Goal: Information Seeking & Learning: Find specific fact

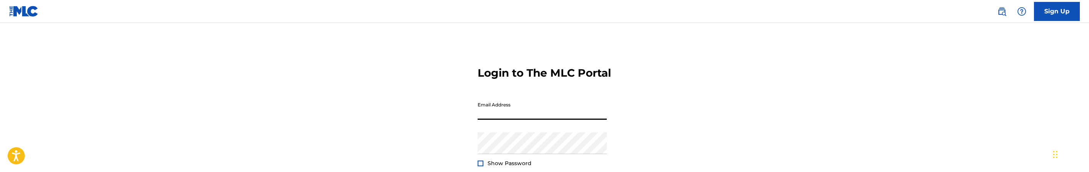
click at [549, 120] on input "Email Address" at bounding box center [541, 109] width 129 height 22
type input "jana@mezzoagency.com"
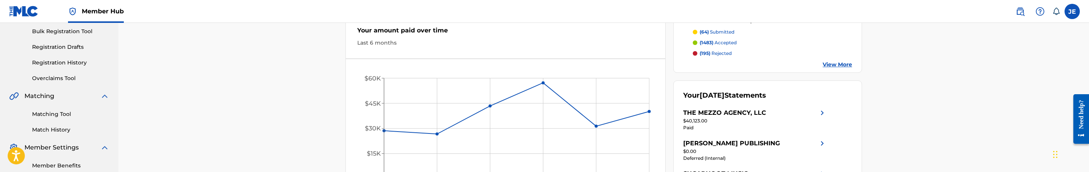
scroll to position [115, 0]
click at [57, 60] on link "Registration History" at bounding box center [70, 61] width 77 height 8
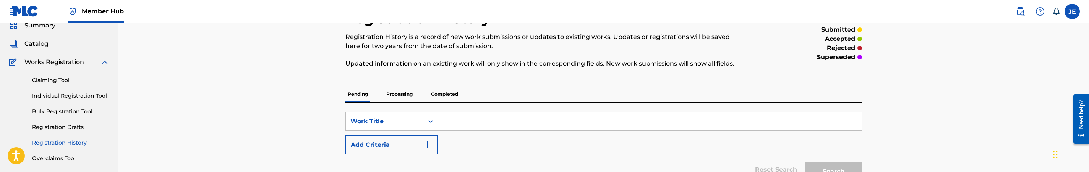
scroll to position [57, 0]
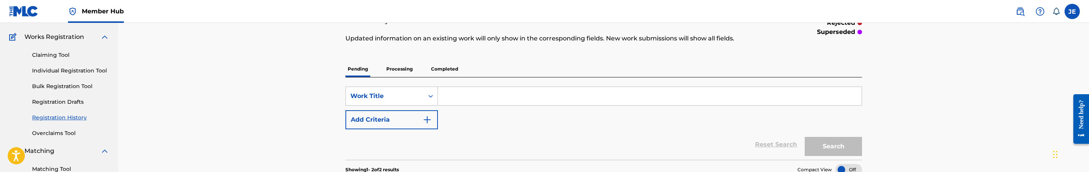
click at [470, 88] on input "Search Form" at bounding box center [650, 96] width 424 height 18
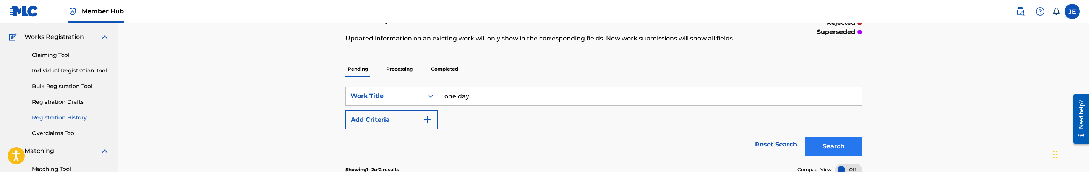
type input "one day"
click at [824, 152] on button "Search" at bounding box center [832, 146] width 57 height 19
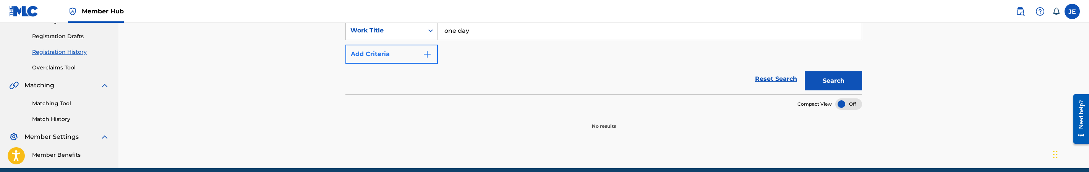
scroll to position [98, 0]
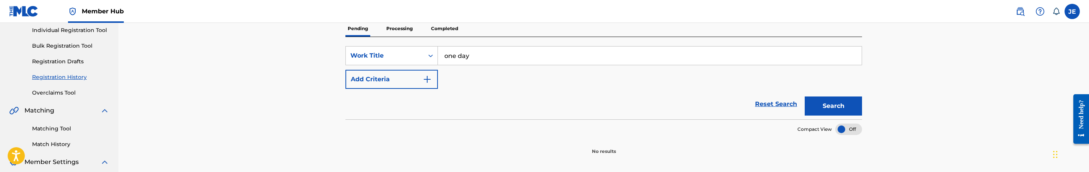
click at [400, 32] on p "Processing" at bounding box center [399, 29] width 31 height 16
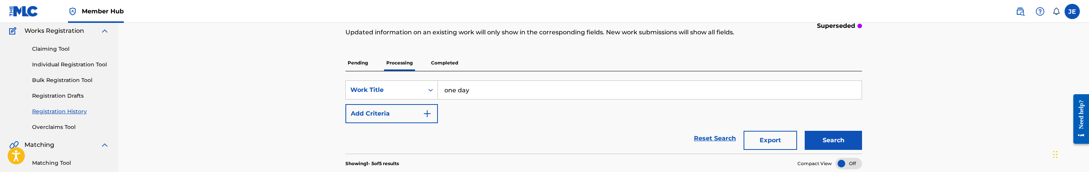
scroll to position [57, 0]
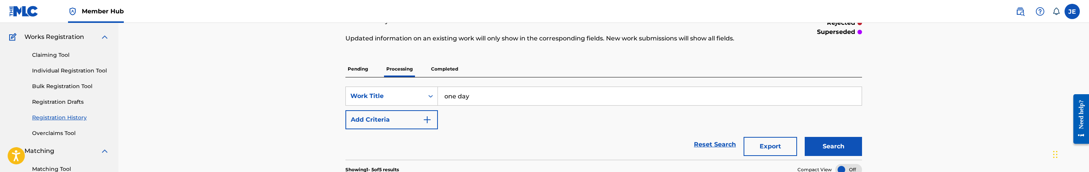
click at [449, 70] on p "Completed" at bounding box center [445, 69] width 32 height 16
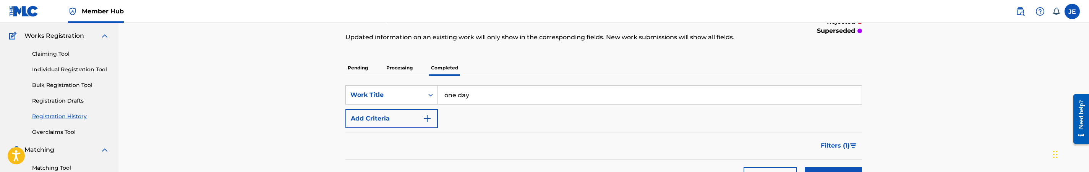
scroll to position [57, 0]
click at [827, 141] on button "Filters ( 1 )" at bounding box center [839, 146] width 46 height 19
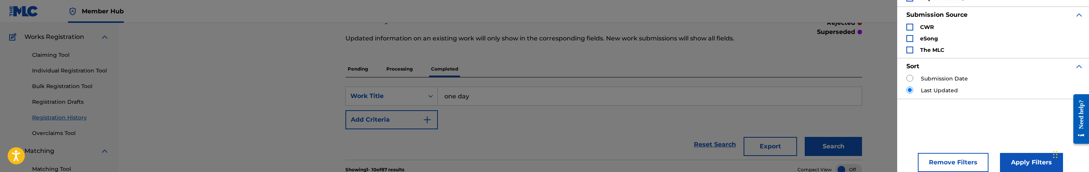
scroll to position [99, 0]
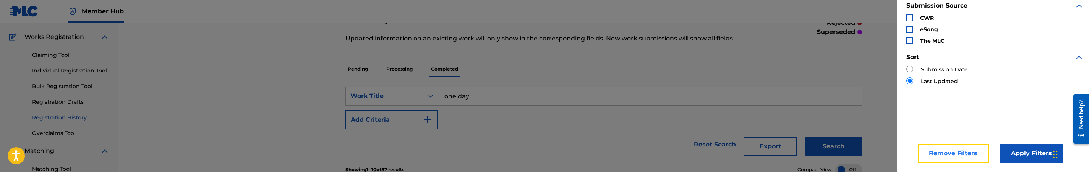
click at [952, 146] on button "Remove Filters" at bounding box center [952, 153] width 71 height 19
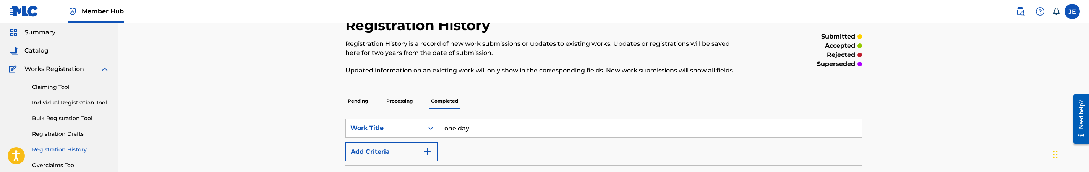
scroll to position [0, 0]
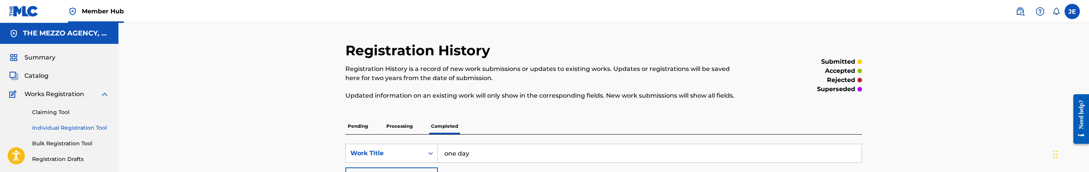
click at [84, 128] on link "Individual Registration Tool" at bounding box center [70, 128] width 77 height 8
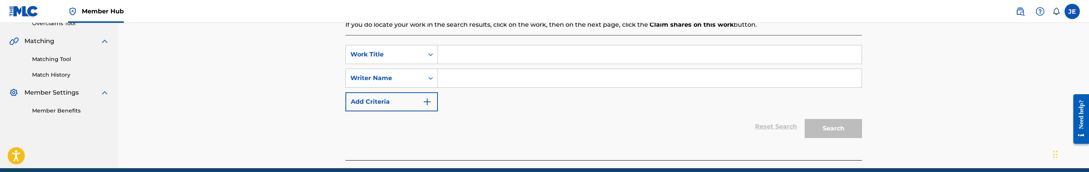
scroll to position [172, 0]
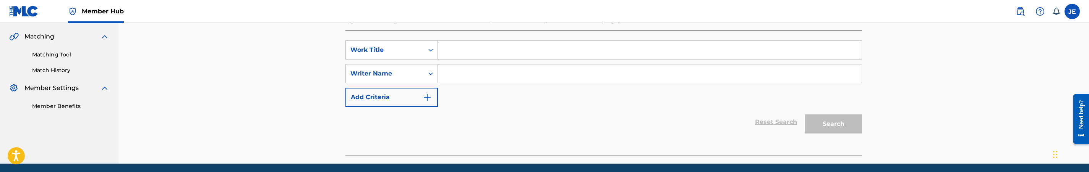
click at [485, 55] on input "Search Form" at bounding box center [650, 50] width 424 height 18
paste input "Bizniee"
type input "Bizniee"
click at [469, 78] on input "Search Form" at bounding box center [650, 74] width 424 height 18
paste input "Reid Jeremy Edward"
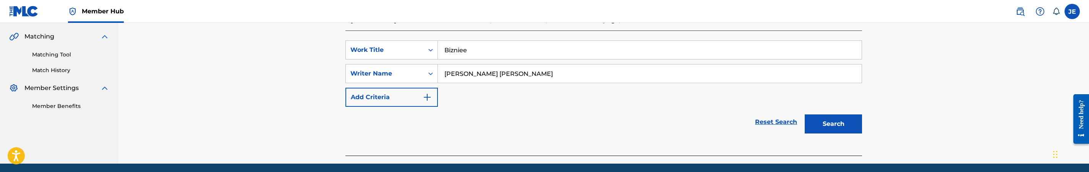
type input "Reid Jeremy Edward"
click at [870, 125] on div "Register Work Search Enter Work Details Add Writers Add Publishers & Shares Add…" at bounding box center [603, 17] width 535 height 294
click at [820, 121] on button "Search" at bounding box center [832, 124] width 57 height 19
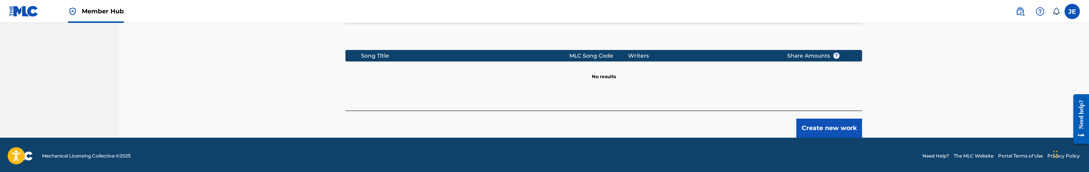
scroll to position [286, 0]
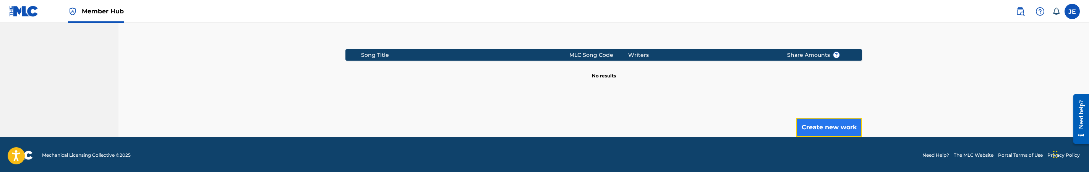
click at [817, 132] on button "Create new work" at bounding box center [829, 127] width 66 height 19
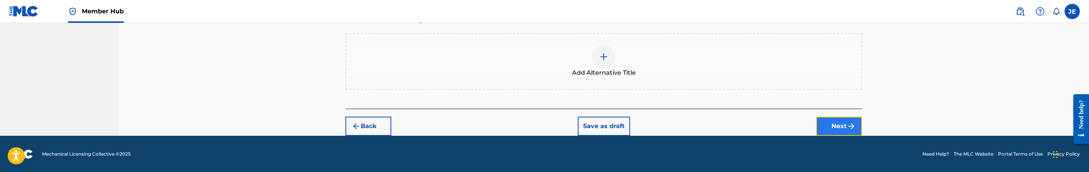
click at [855, 128] on img "submit" at bounding box center [850, 126] width 9 height 9
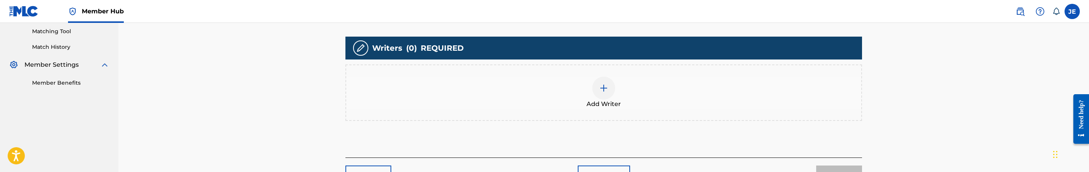
scroll to position [206, 0]
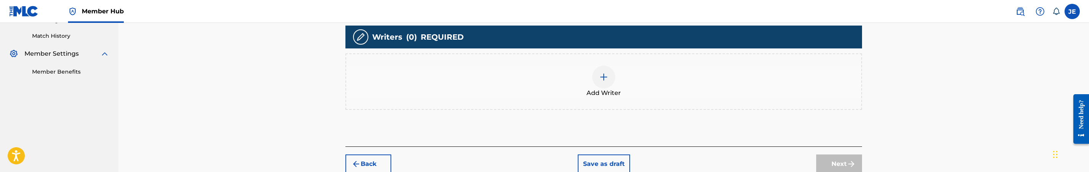
click at [611, 77] on div at bounding box center [603, 77] width 23 height 23
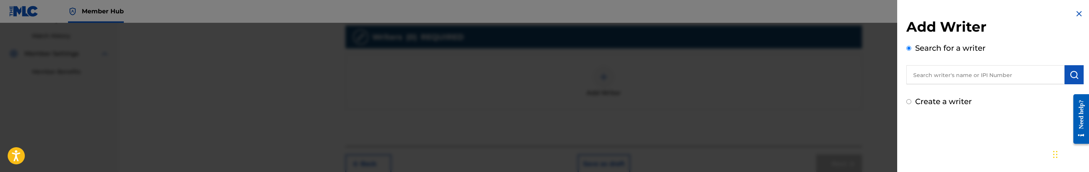
click at [938, 72] on input "text" at bounding box center [985, 74] width 158 height 19
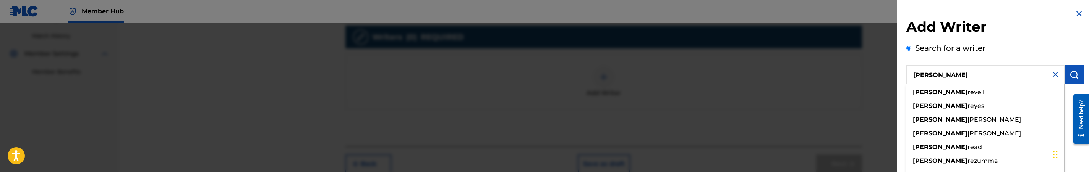
type input "jeremy reid"
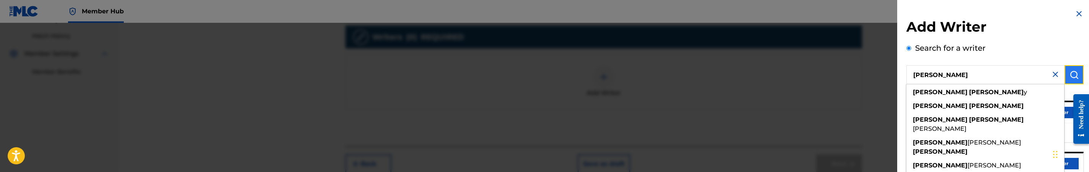
click at [1076, 72] on button "submit" at bounding box center [1073, 74] width 19 height 19
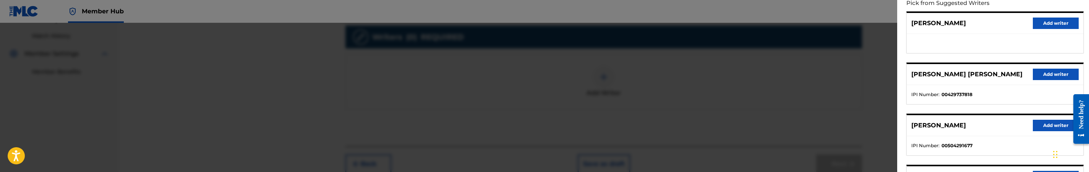
scroll to position [115, 0]
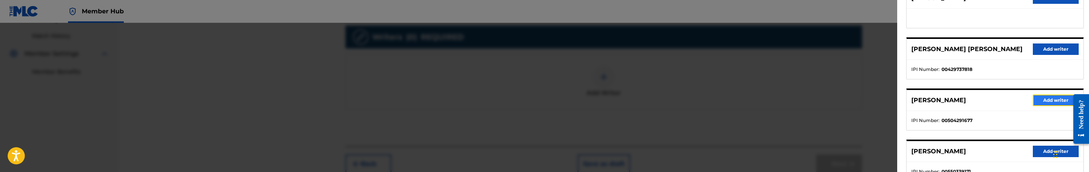
click at [1034, 96] on button "Add writer" at bounding box center [1055, 100] width 46 height 11
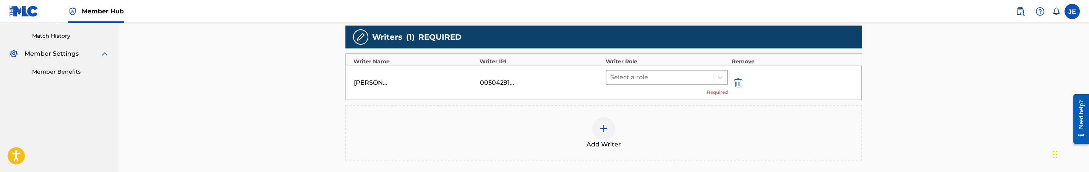
click at [650, 82] on div at bounding box center [659, 77] width 99 height 11
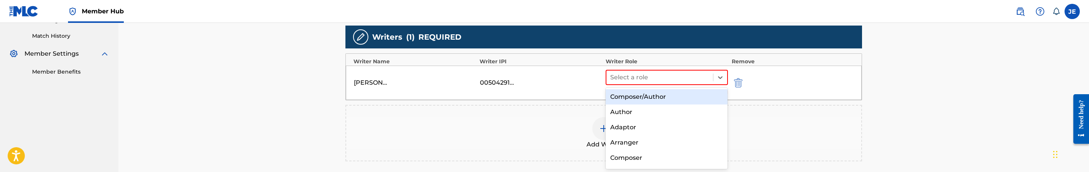
click at [643, 95] on div "Composer/Author" at bounding box center [666, 96] width 122 height 15
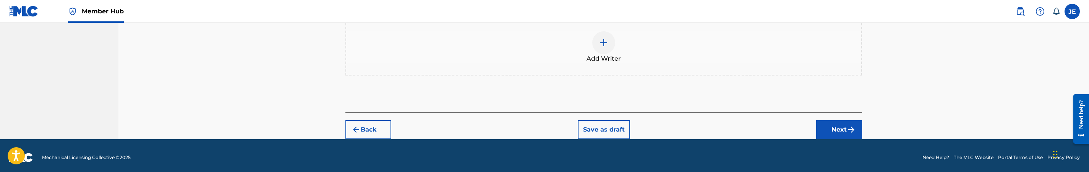
scroll to position [285, 0]
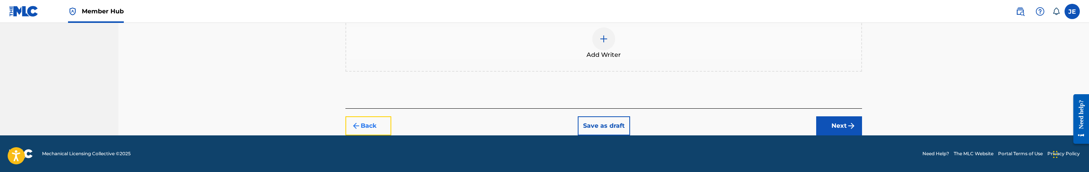
click at [387, 124] on button "Back" at bounding box center [368, 125] width 46 height 19
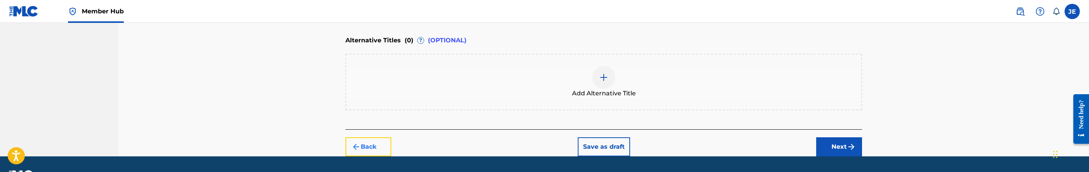
click at [370, 143] on button "Back" at bounding box center [368, 146] width 46 height 19
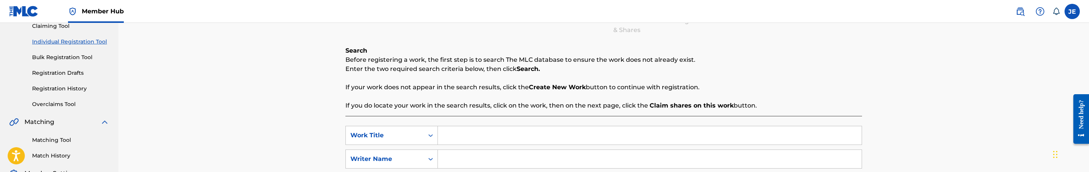
scroll to position [86, 0]
click at [76, 88] on link "Registration History" at bounding box center [70, 89] width 77 height 8
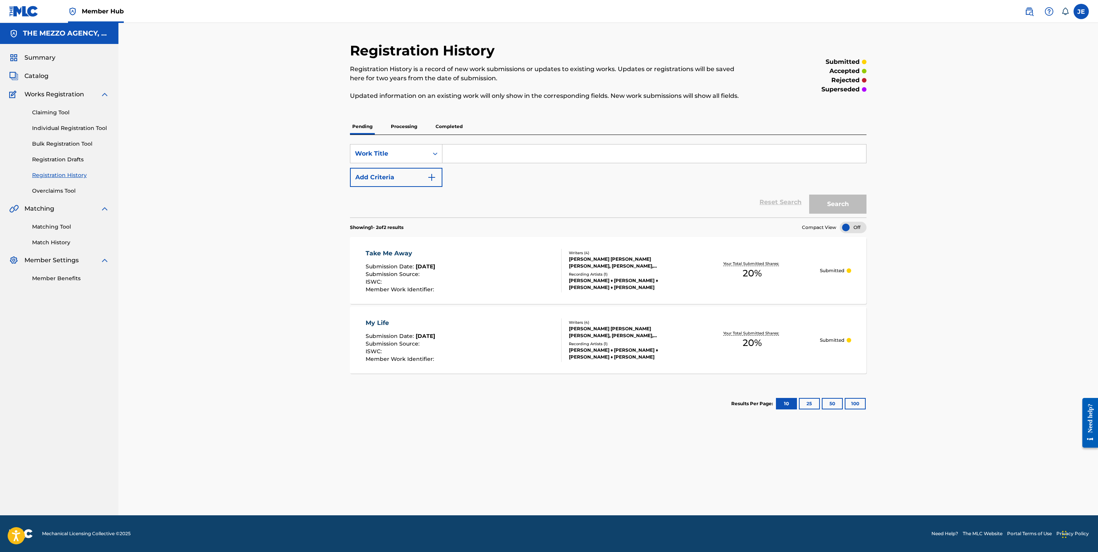
click at [538, 157] on input "Search Form" at bounding box center [654, 153] width 424 height 18
type input "one day"
click at [809, 172] on button "Search" at bounding box center [837, 203] width 57 height 19
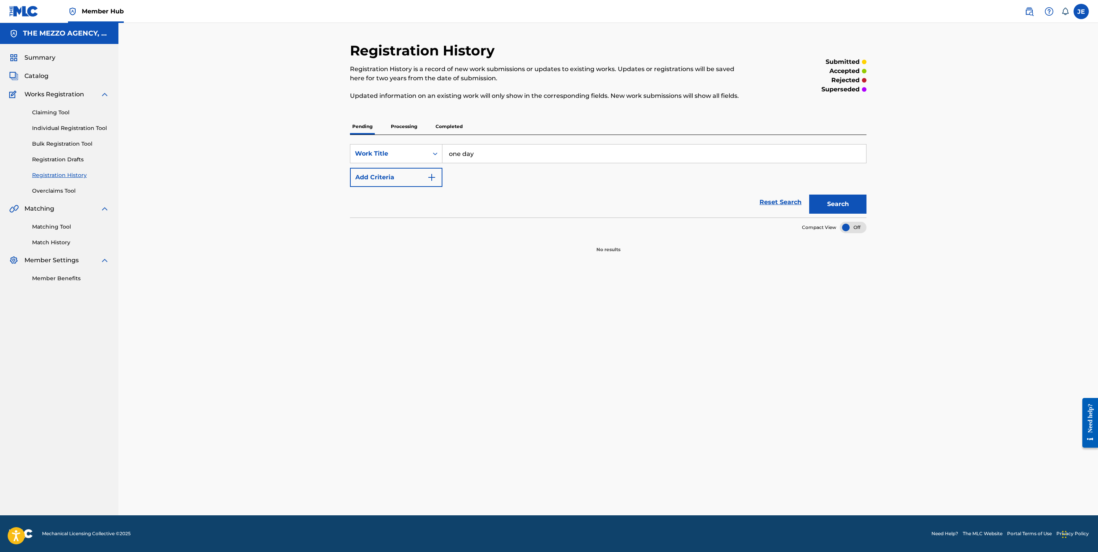
click at [399, 121] on p "Processing" at bounding box center [403, 126] width 31 height 16
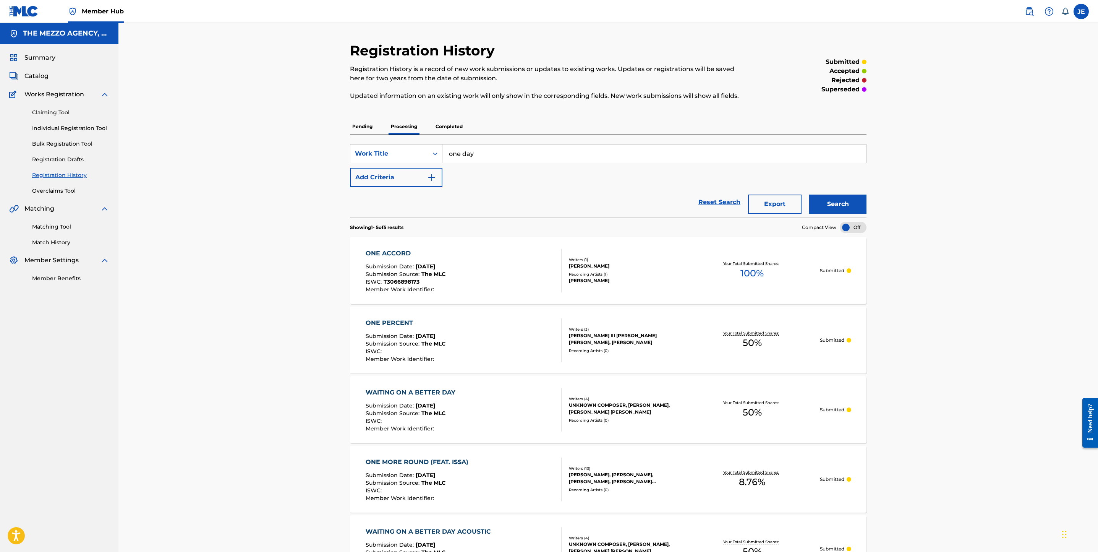
click at [453, 125] on p "Completed" at bounding box center [449, 126] width 32 height 16
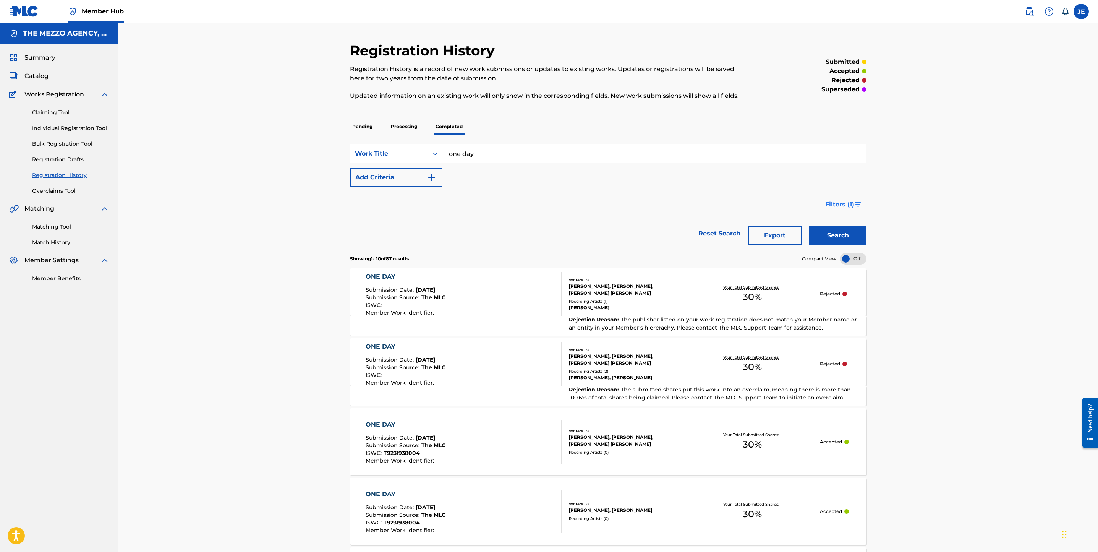
click at [856, 172] on img "Search Form" at bounding box center [857, 204] width 6 height 5
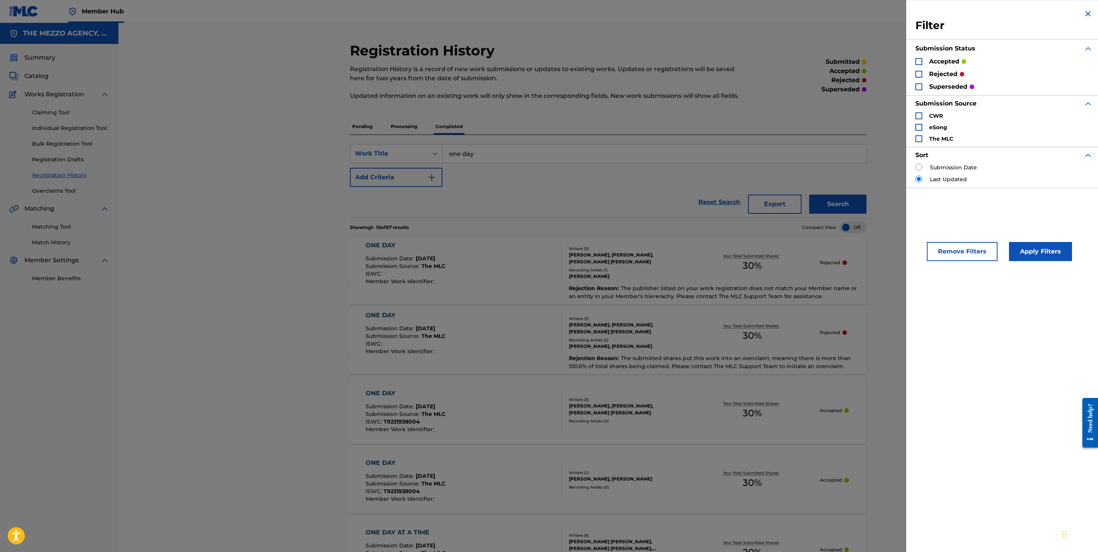
click at [953, 172] on div "Remove Filters Apply Filters" at bounding box center [1004, 245] width 196 height 50
click at [958, 172] on button "Remove Filters" at bounding box center [962, 251] width 71 height 19
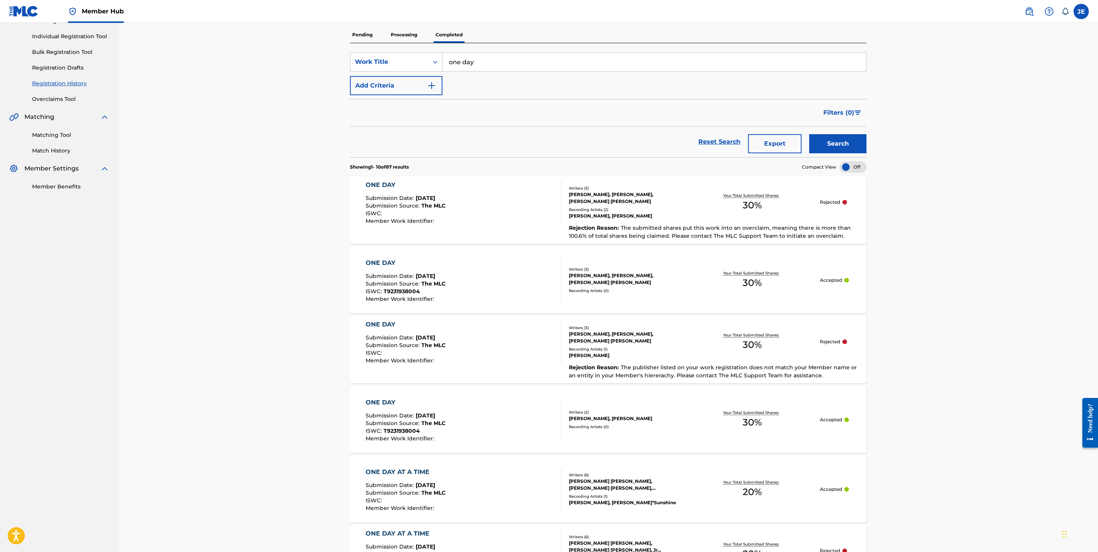
scroll to position [115, 0]
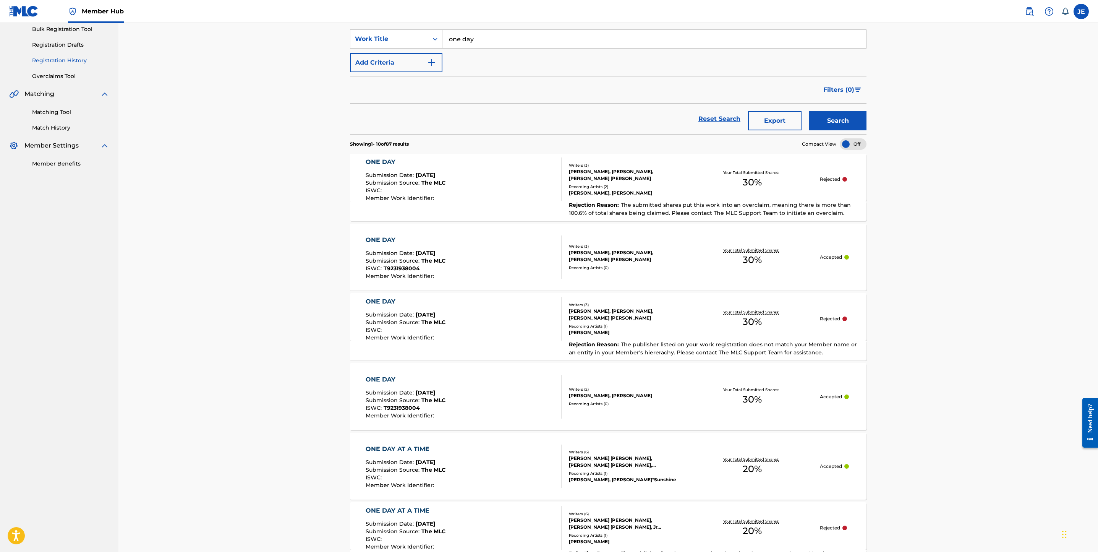
click at [452, 172] on div "ONE DAY Submission Date : Jul 30, 2025 Submission Source : The MLC ISWC : T9231…" at bounding box center [464, 257] width 196 height 44
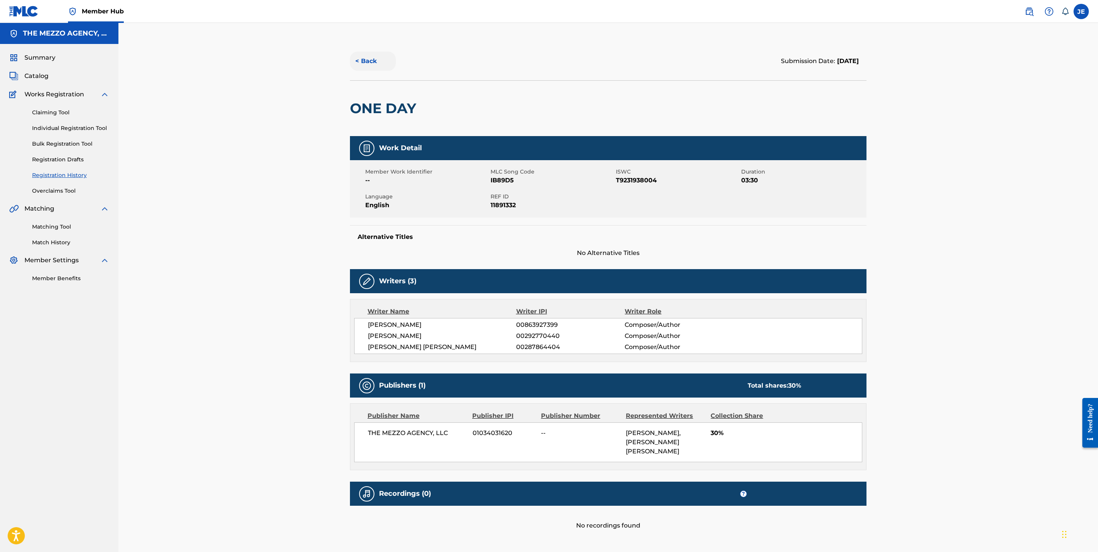
click at [375, 65] on button "< Back" at bounding box center [373, 61] width 46 height 19
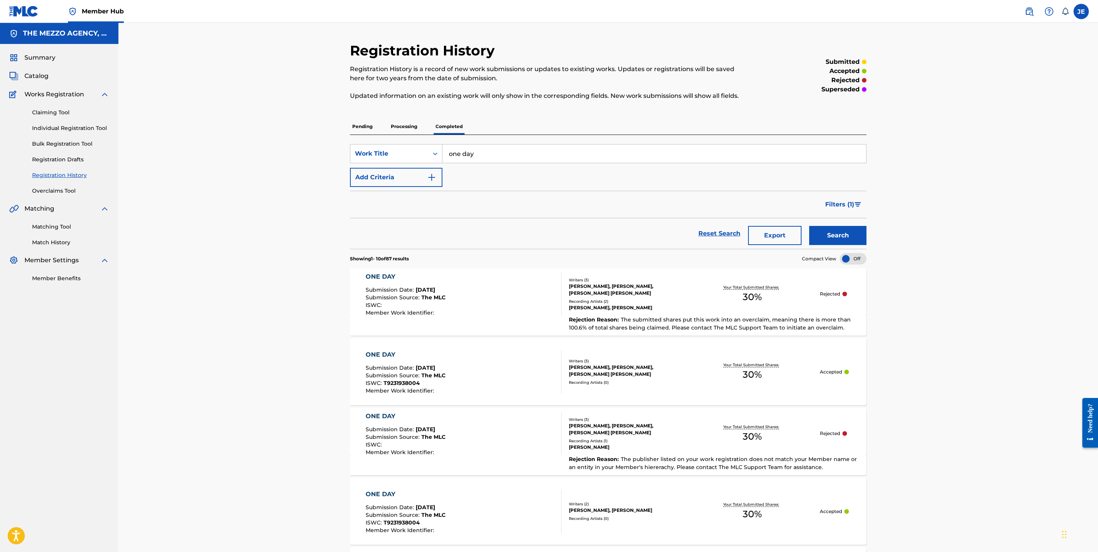
click at [492, 172] on div "ONE DAY Submission Date : Jul 30, 2025 Submission Source : The MLC ISWC : T9231…" at bounding box center [464, 372] width 196 height 44
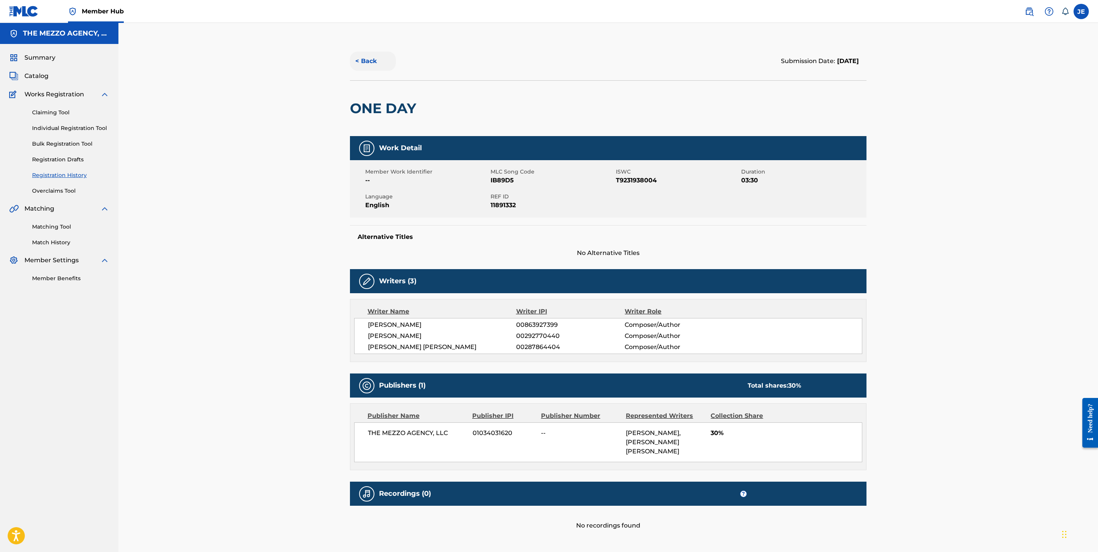
click at [370, 63] on button "< Back" at bounding box center [373, 61] width 46 height 19
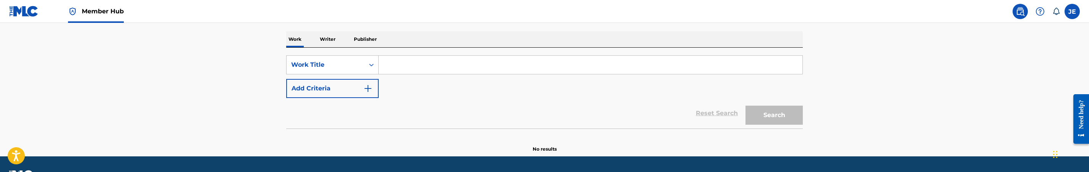
click at [426, 62] on input "Search Form" at bounding box center [591, 65] width 424 height 18
paste input "2 Way Street"
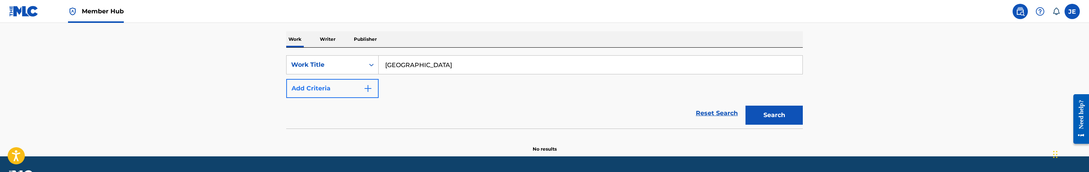
type input "2 Way Street"
click at [375, 92] on button "Add Criteria" at bounding box center [332, 88] width 92 height 19
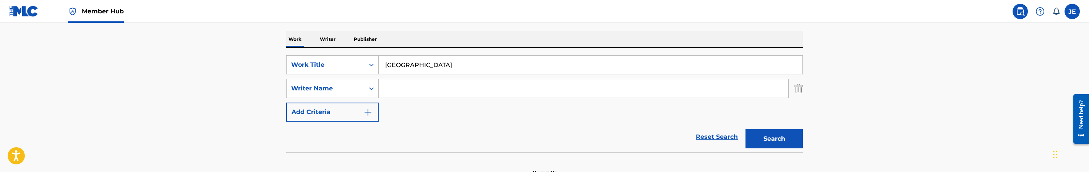
click at [432, 87] on input "Search Form" at bounding box center [583, 88] width 409 height 18
paste input "Reid Jeremy Edward"
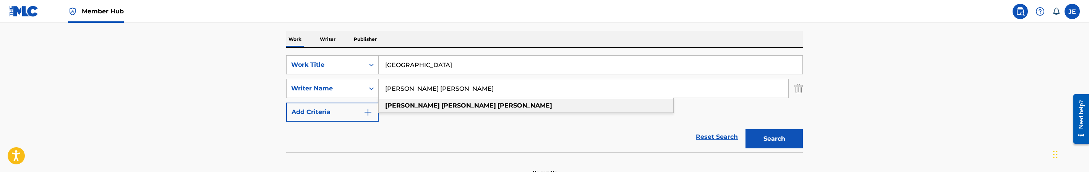
click at [441, 105] on strong "edward" at bounding box center [468, 105] width 55 height 7
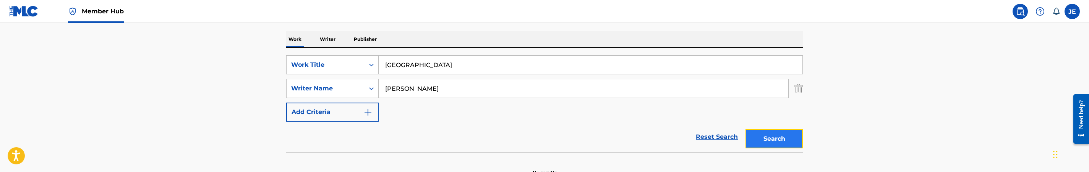
click at [768, 143] on button "Search" at bounding box center [773, 138] width 57 height 19
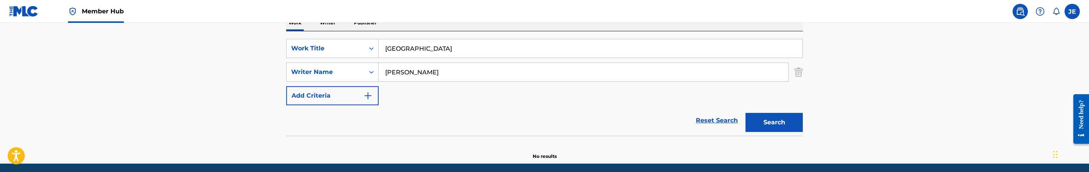
scroll to position [102, 0]
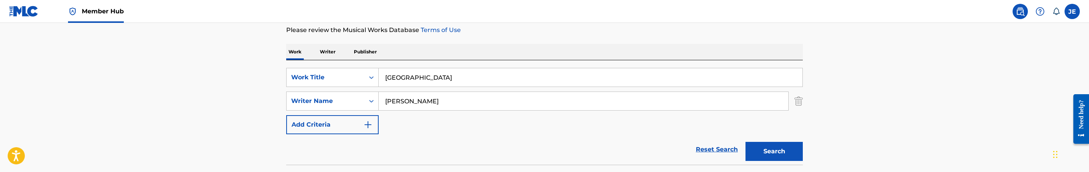
click at [462, 97] on input "jeremy edward reid" at bounding box center [583, 101] width 409 height 18
paste input "Roby Jaida Chanel"
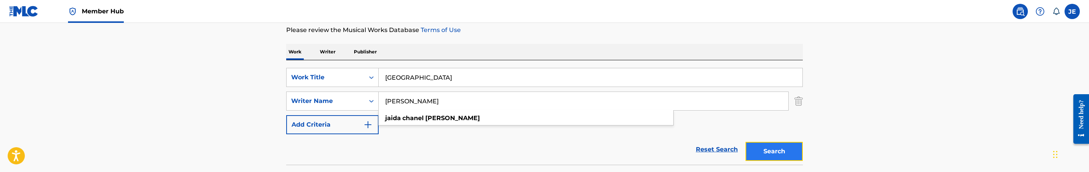
click at [775, 154] on button "Search" at bounding box center [773, 151] width 57 height 19
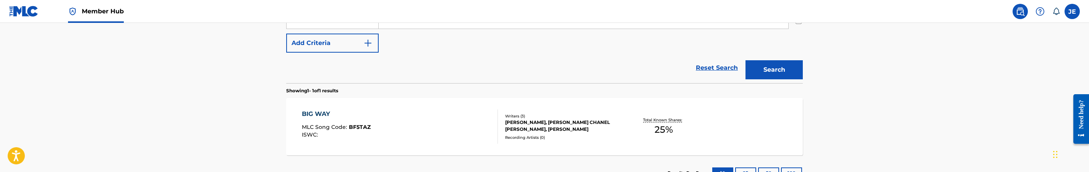
scroll to position [159, 0]
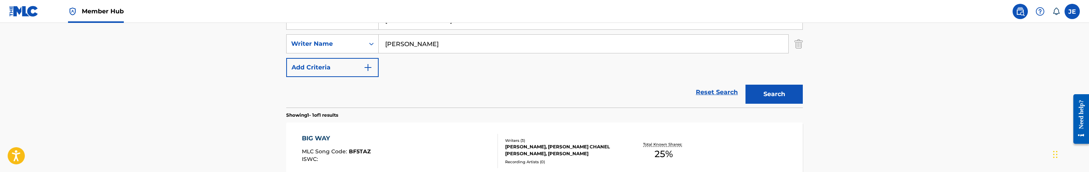
click at [516, 45] on input "Roby Jaida Chanel" at bounding box center [583, 44] width 409 height 18
paste input "Benson Sammie"
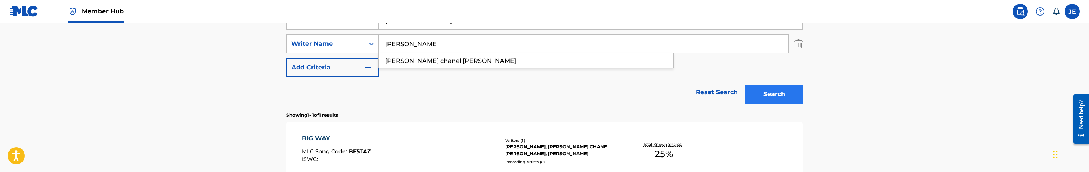
type input "Benson Sammie"
click at [768, 100] on button "Search" at bounding box center [773, 94] width 57 height 19
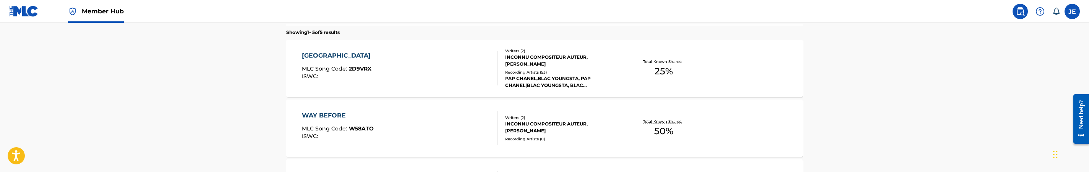
scroll to position [217, 0]
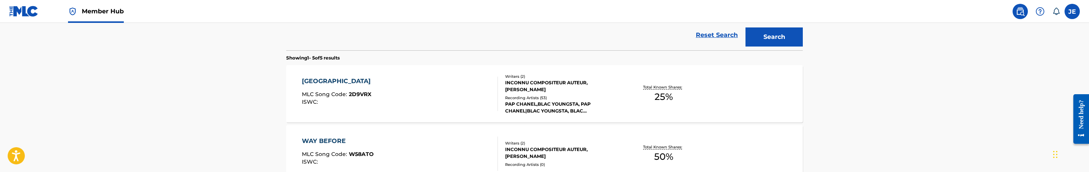
click at [424, 99] on div "2 WAY STREET MLC Song Code : 2D9VRX ISWC :" at bounding box center [400, 94] width 196 height 34
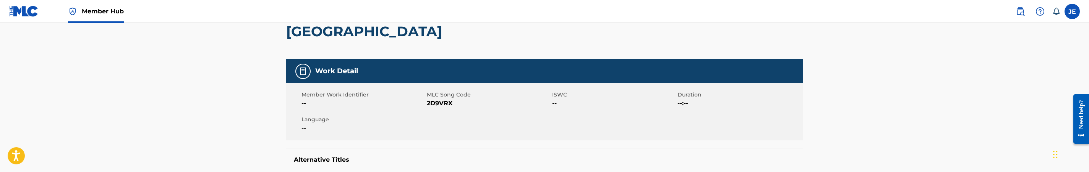
scroll to position [115, 0]
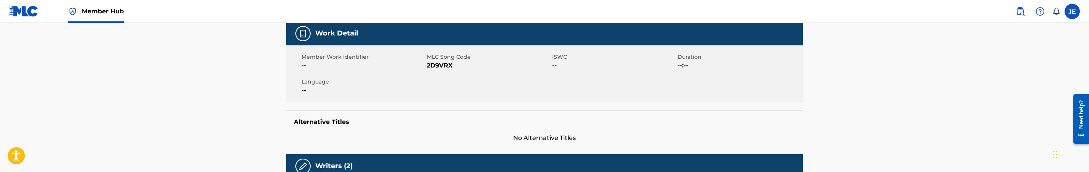
click at [437, 63] on span "2D9VRX" at bounding box center [488, 65] width 123 height 9
copy span "2D9VRX"
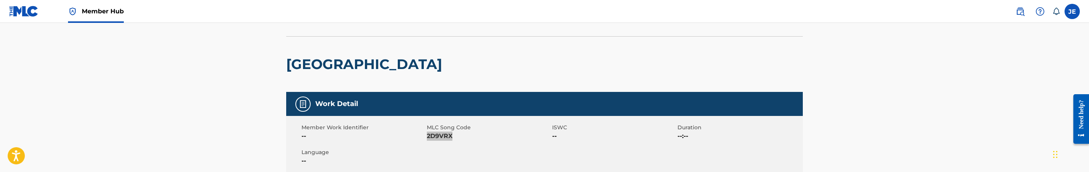
scroll to position [0, 0]
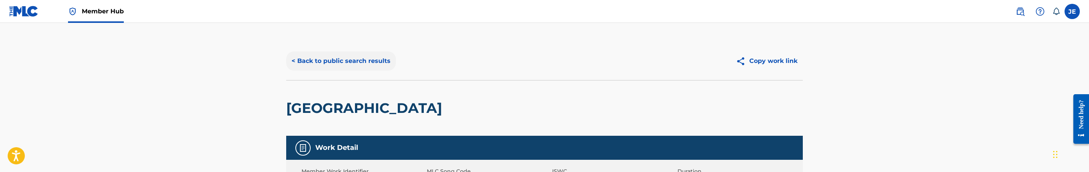
click at [359, 65] on button "< Back to public search results" at bounding box center [341, 61] width 110 height 19
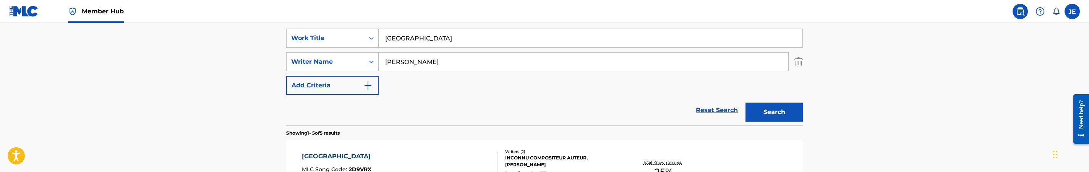
scroll to position [88, 0]
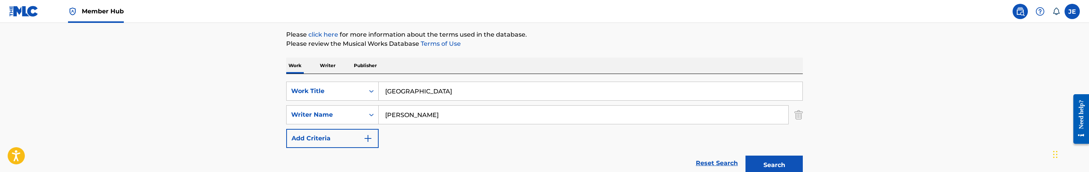
click at [423, 93] on input "2 Way Street" at bounding box center [591, 91] width 424 height 18
paste input "Bizniee Feat Ho"
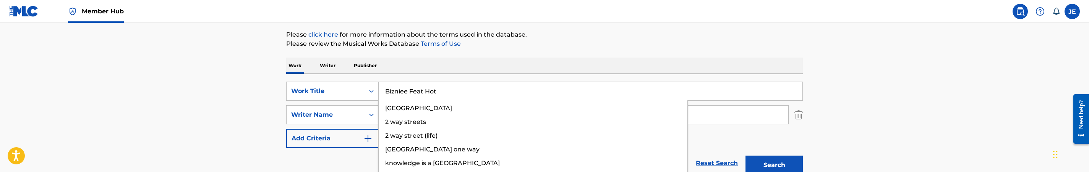
type input "Bizniee Feat Hot"
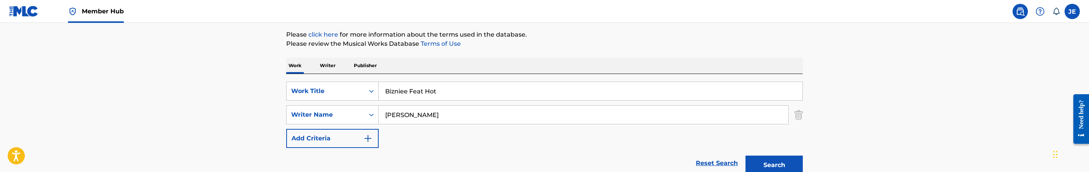
click at [445, 109] on input "Benson Sammie" at bounding box center [583, 115] width 409 height 18
paste input "Reid Jeremy Edward"
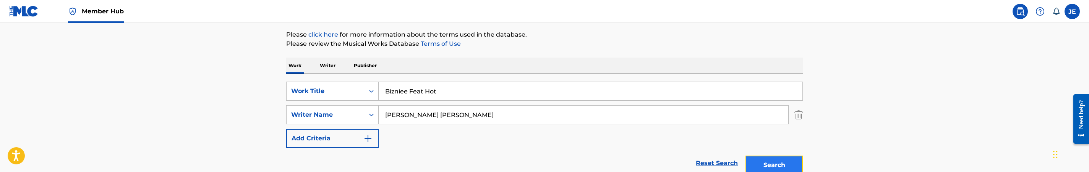
click at [793, 165] on button "Search" at bounding box center [773, 165] width 57 height 19
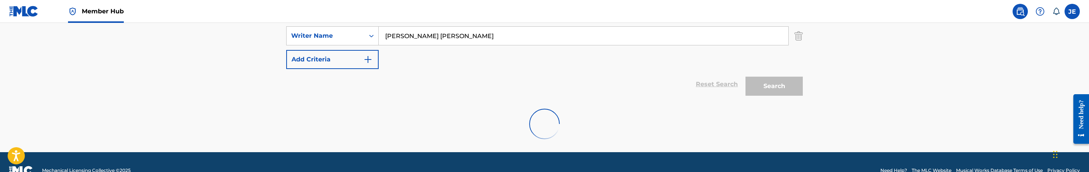
scroll to position [159, 0]
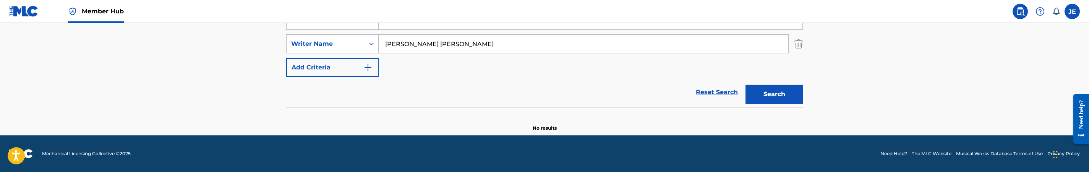
click at [442, 45] on input "Reid Jeremy Edward" at bounding box center [583, 44] width 409 height 18
paste input "Bey Amin"
type input "Bey Amin"
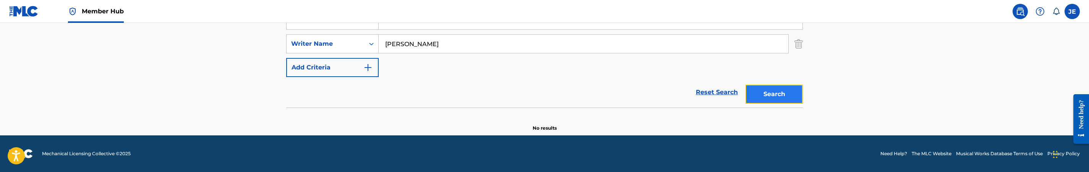
click at [780, 94] on button "Search" at bounding box center [773, 94] width 57 height 19
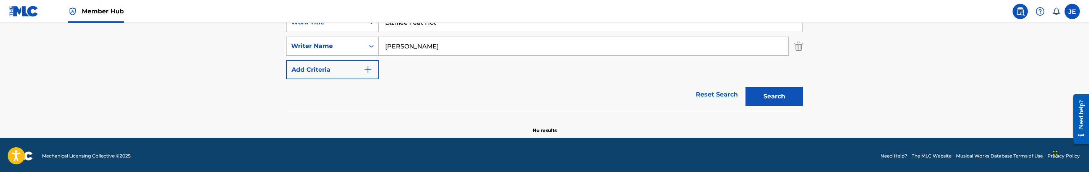
scroll to position [102, 0]
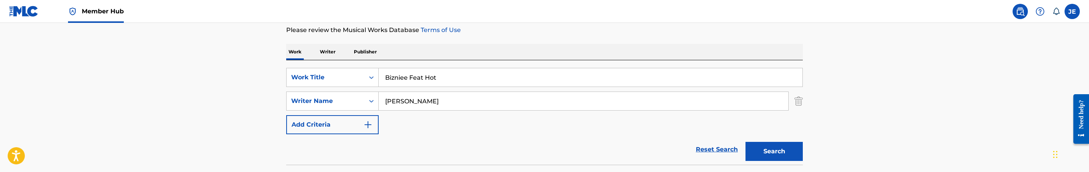
drag, startPoint x: 408, startPoint y: 77, endPoint x: 553, endPoint y: 75, distance: 145.2
click at [553, 75] on input "Bizniee Feat Hot" at bounding box center [591, 77] width 424 height 18
type input "Bizniee"
click at [745, 142] on button "Search" at bounding box center [773, 151] width 57 height 19
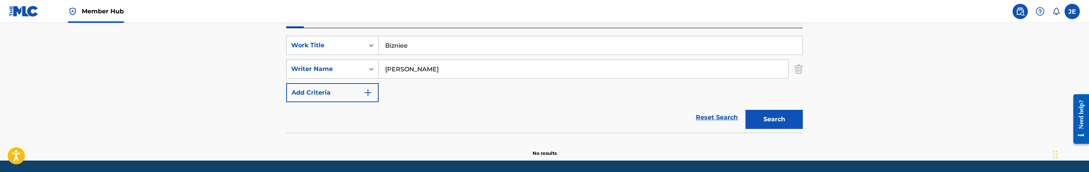
scroll to position [159, 0]
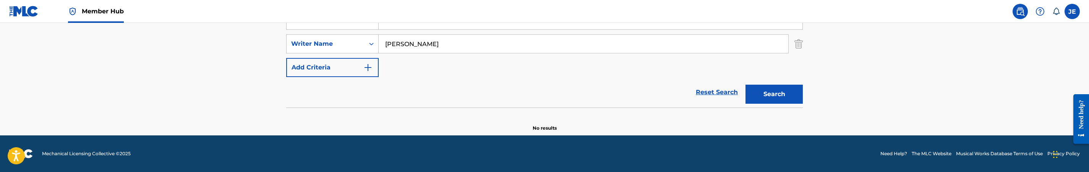
click at [442, 49] on input "Bey Amin" at bounding box center [583, 44] width 409 height 18
paste input "Reid Jeremy Edward"
click at [786, 104] on div "Search" at bounding box center [771, 92] width 61 height 31
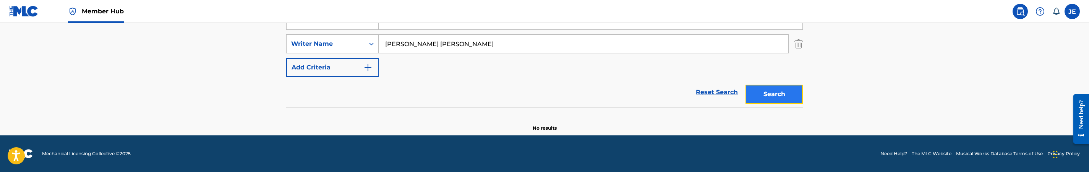
click at [781, 96] on button "Search" at bounding box center [773, 94] width 57 height 19
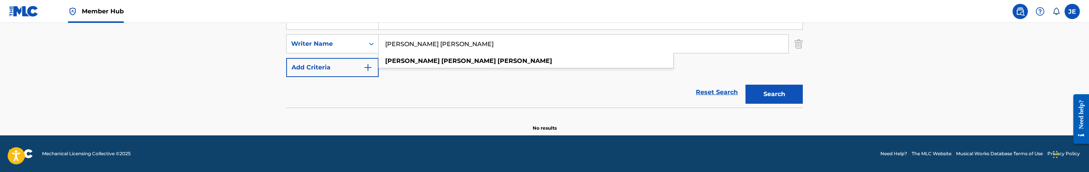
click at [413, 45] on input "Reid Jeremy Edward" at bounding box center [583, 44] width 409 height 18
drag, startPoint x: 411, startPoint y: 43, endPoint x: 330, endPoint y: 42, distance: 80.2
click at [330, 42] on div "SearchWithCriteria39f39b6e-f8fc-45bd-b5e5-02b176c78aab Writer Name Reid Jeremy …" at bounding box center [544, 43] width 516 height 19
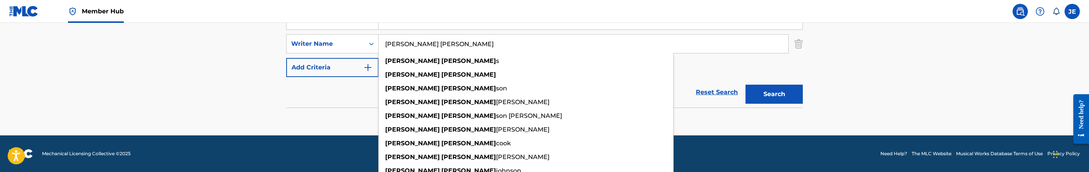
click at [477, 46] on input "Jeremy Edward" at bounding box center [583, 44] width 409 height 18
paste input "Reid"
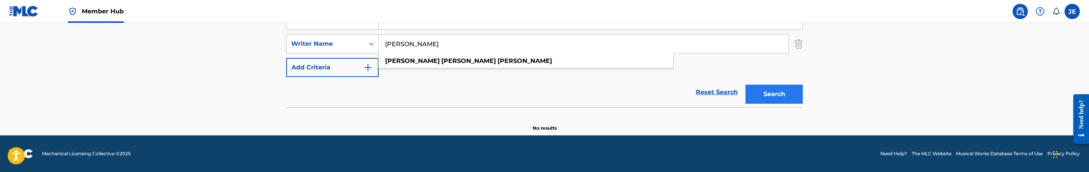
type input "Jeremy Edward Reid"
click at [762, 98] on button "Search" at bounding box center [773, 94] width 57 height 19
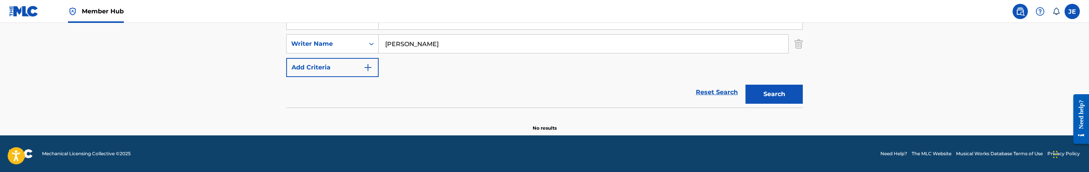
scroll to position [102, 0]
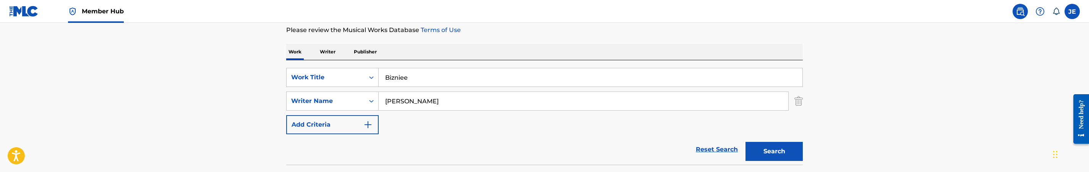
click at [450, 89] on div "SearchWithCriteria2aa27caf-9e37-4bf7-a8c2-51628596e0bb Work Title Bizniee Searc…" at bounding box center [544, 101] width 516 height 66
click at [450, 84] on input "Bizniee" at bounding box center [591, 77] width 424 height 18
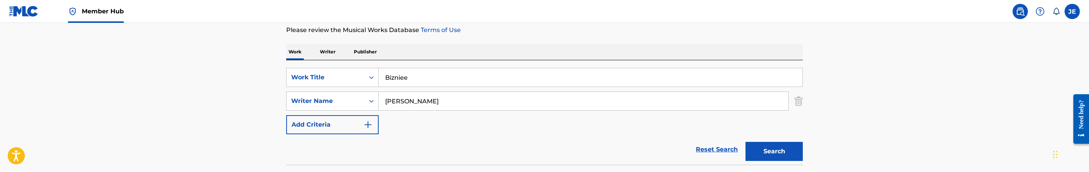
paste input "2 Way Street"
type input "2 Way Street"
click at [439, 105] on input "Jeremy Edward Reid" at bounding box center [583, 101] width 409 height 18
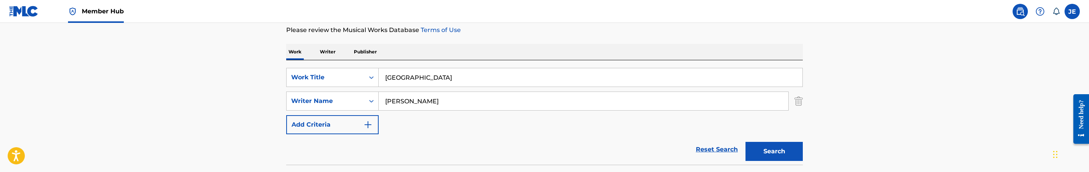
paste input "Benson Sammie"
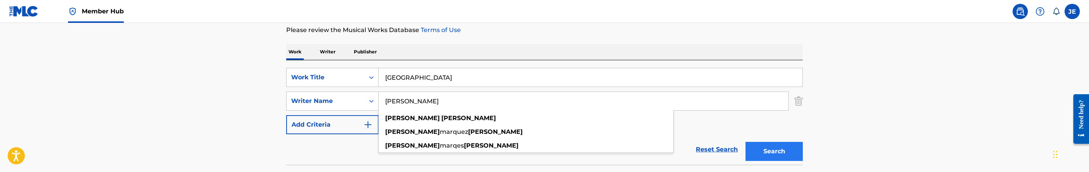
type input "Benson Sammie"
click at [768, 152] on button "Search" at bounding box center [773, 151] width 57 height 19
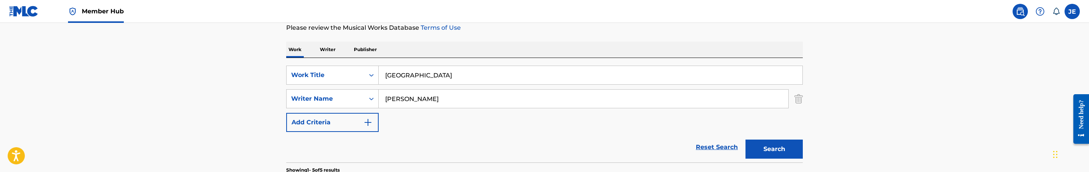
scroll to position [115, 0]
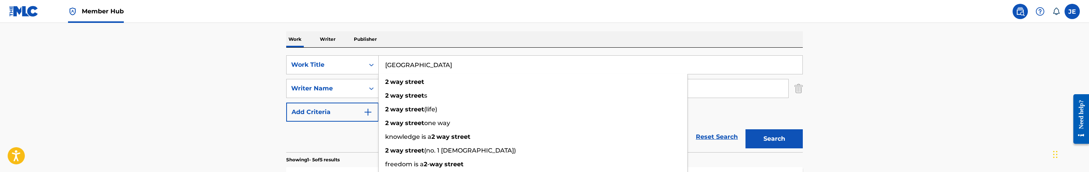
click at [459, 68] on input "2 Way Street" at bounding box center [591, 65] width 424 height 18
paste input "Blow Up Mattress"
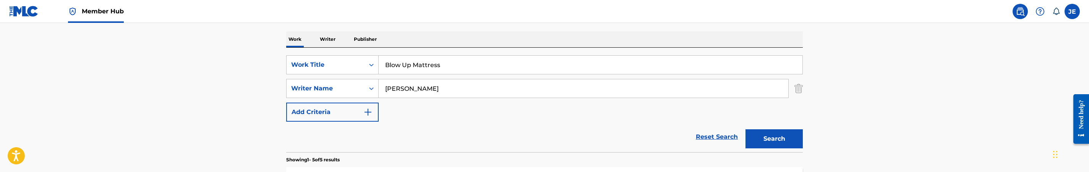
type input "Blow Up Mattress"
click at [474, 91] on input "Benson Sammie" at bounding box center [583, 88] width 409 height 18
paste input "Reid Jeremy Edward"
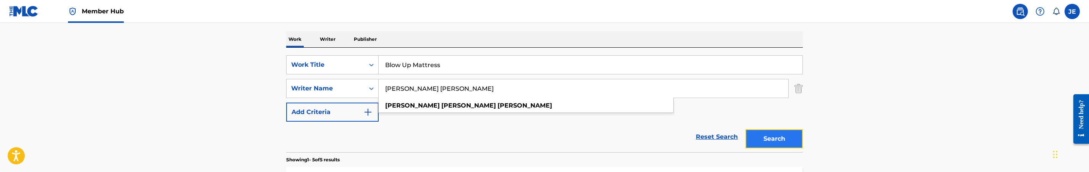
click at [770, 140] on button "Search" at bounding box center [773, 138] width 57 height 19
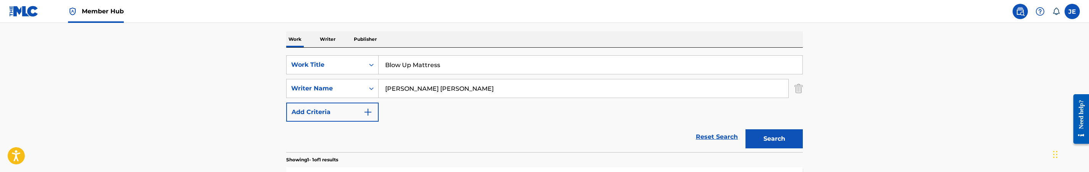
scroll to position [172, 0]
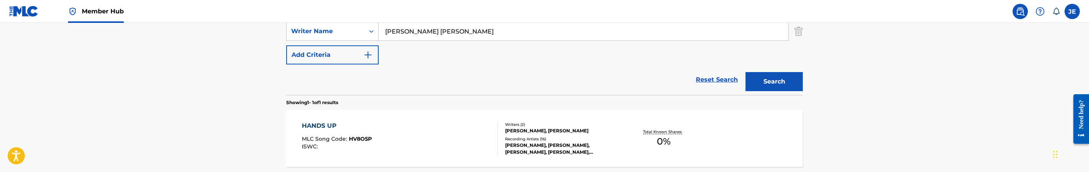
click at [422, 33] on input "Reid Jeremy Edward" at bounding box center [583, 31] width 409 height 18
paste input "Bey Amin"
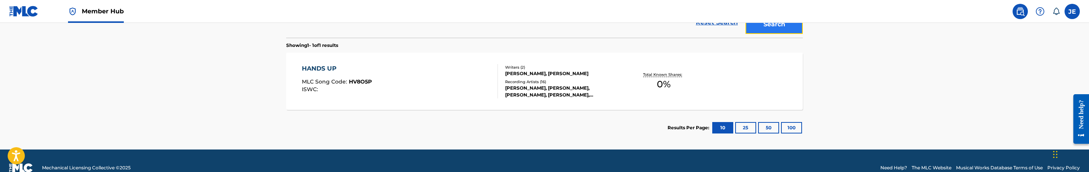
click at [759, 29] on button "Search" at bounding box center [773, 24] width 57 height 19
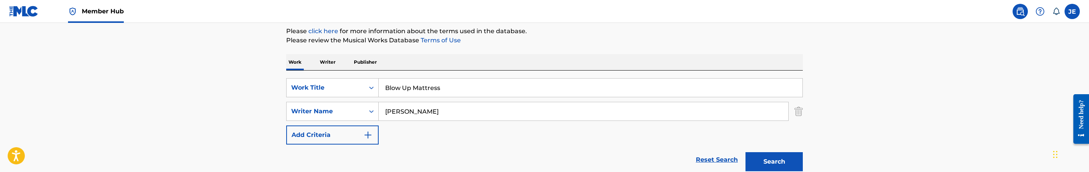
scroll to position [115, 0]
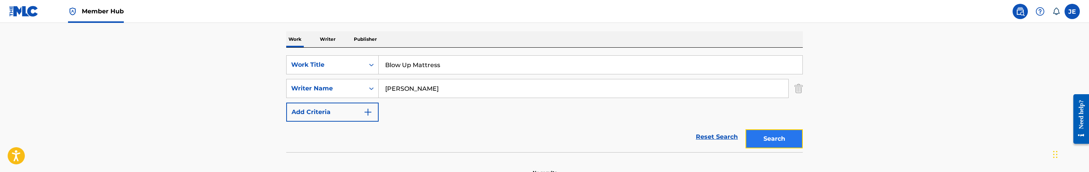
click at [775, 139] on button "Search" at bounding box center [773, 138] width 57 height 19
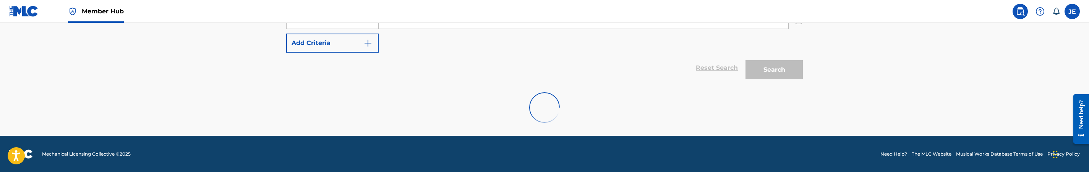
scroll to position [159, 0]
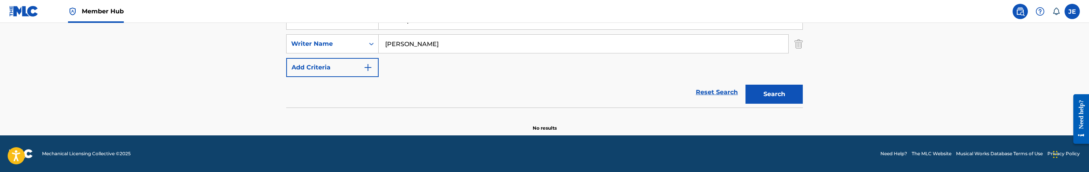
click at [446, 39] on input "Bey Amin" at bounding box center [583, 44] width 409 height 18
paste input "Reid Jeremy Edward"
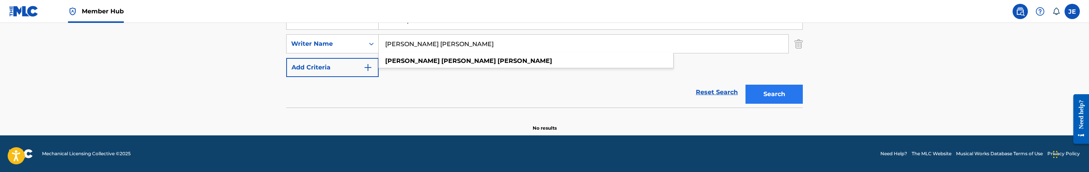
type input "Reid Jeremy Edward"
click at [770, 95] on button "Search" at bounding box center [773, 94] width 57 height 19
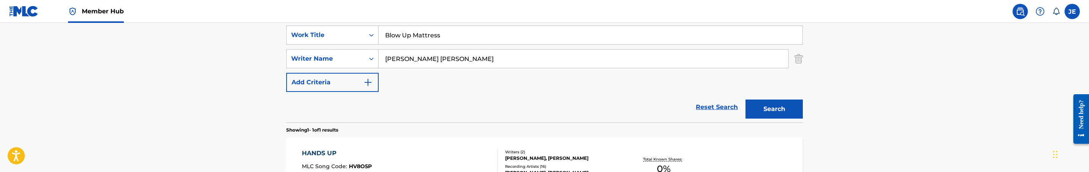
scroll to position [129, 0]
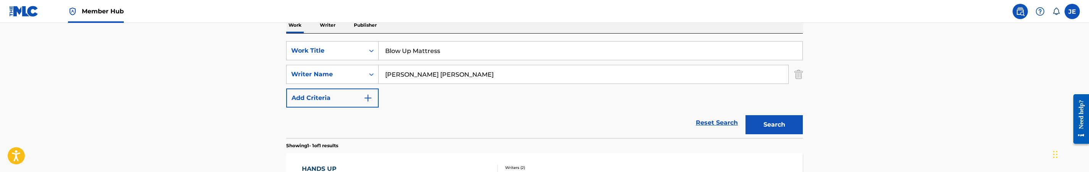
click at [461, 42] on input "Blow Up Mattress" at bounding box center [591, 51] width 424 height 18
paste input "Cant Get Enough"
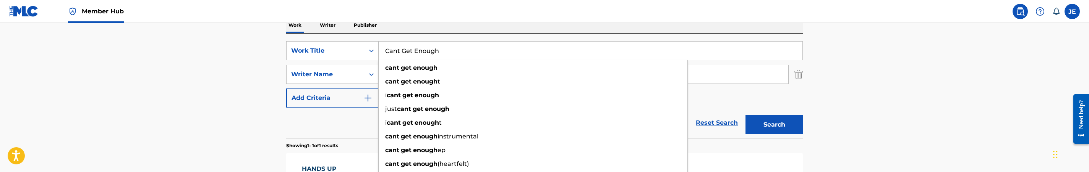
type input "Cant Get Enough"
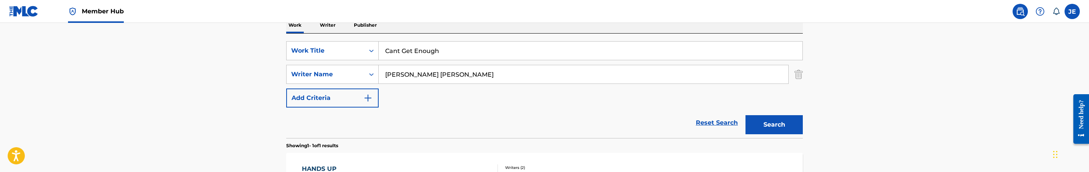
click at [437, 79] on input "Reid Jeremy Edward" at bounding box center [583, 74] width 409 height 18
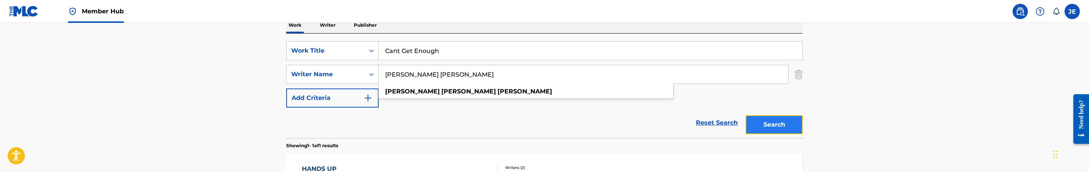
click at [767, 125] on button "Search" at bounding box center [773, 124] width 57 height 19
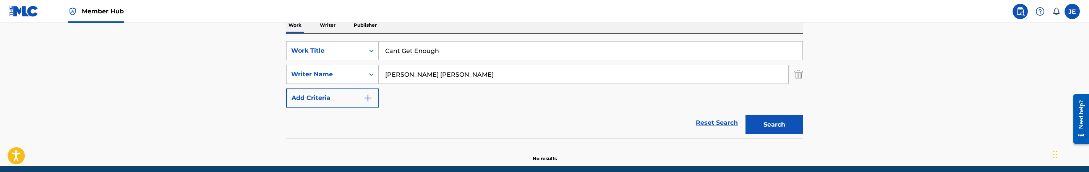
click at [464, 77] on input "Reid Jeremy Edward" at bounding box center [583, 74] width 409 height 18
paste input "Langley Jamar Antrell"
click at [799, 126] on button "Search" at bounding box center [773, 124] width 57 height 19
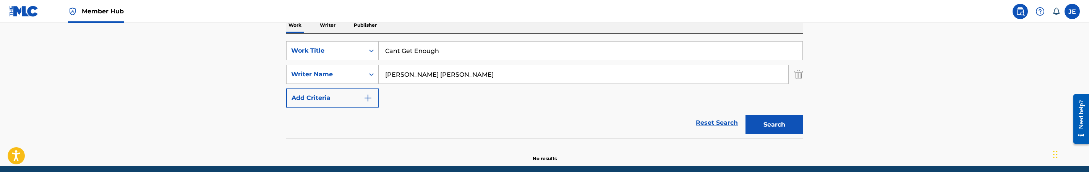
click at [457, 75] on input "Langley Jamar Antrell" at bounding box center [583, 74] width 409 height 18
click at [442, 75] on input "Langley Jamar Antrell" at bounding box center [583, 74] width 409 height 18
type input "Langley Jamar"
click at [745, 115] on button "Search" at bounding box center [773, 124] width 57 height 19
